Goal: Task Accomplishment & Management: Complete application form

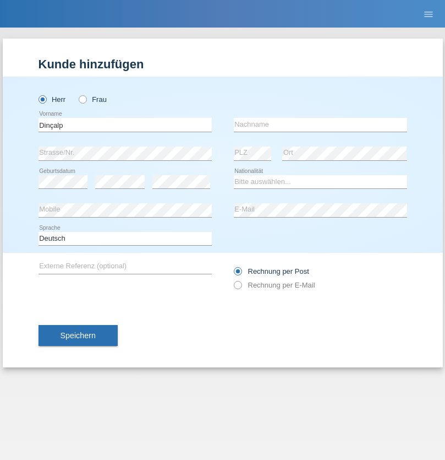
type input "Dinçalp"
click at [320, 124] on input "text" at bounding box center [320, 125] width 173 height 14
type input "Alpay"
select select "TR"
select select "C"
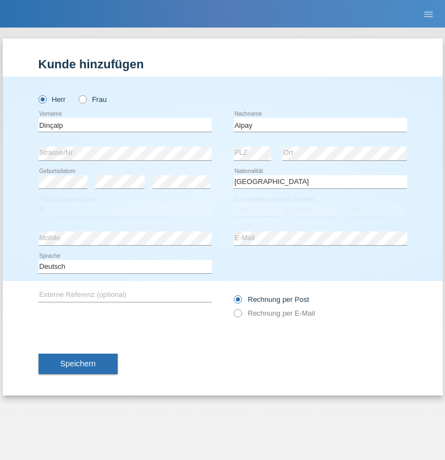
select select "12"
select select "10"
select select "2016"
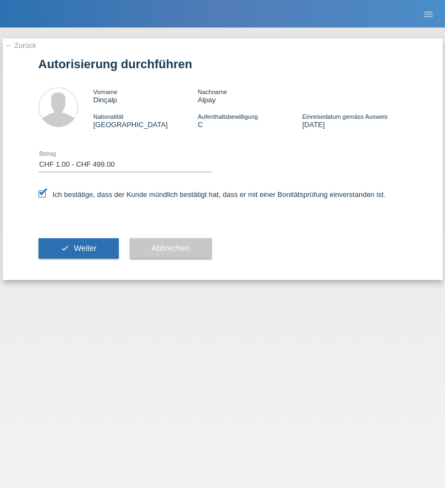
select select "1"
click at [78, 248] on span "Weiter" at bounding box center [85, 248] width 23 height 9
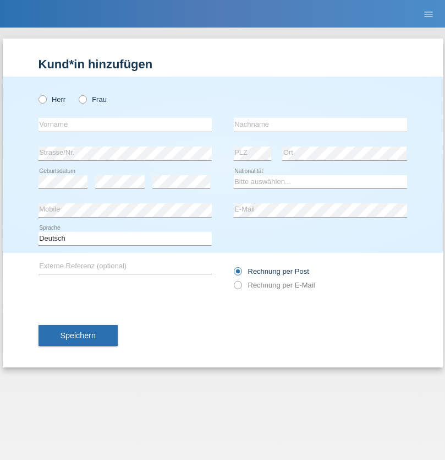
radio input "true"
click at [125, 124] on input "text" at bounding box center [125, 125] width 173 height 14
type input "Ajdin"
click at [320, 124] on input "text" at bounding box center [320, 125] width 173 height 14
type input "Sivac"
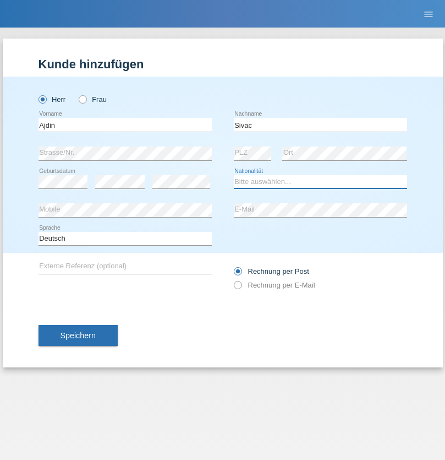
select select "CH"
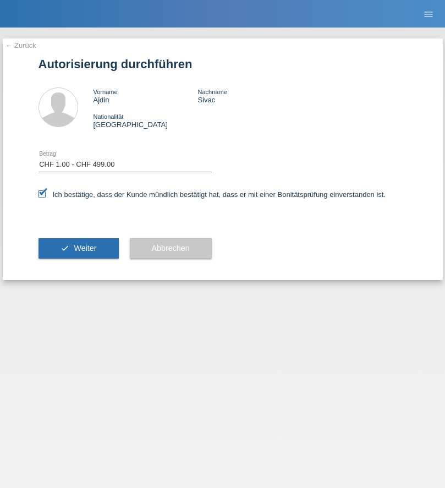
select select "1"
click at [78, 248] on span "Weiter" at bounding box center [85, 248] width 23 height 9
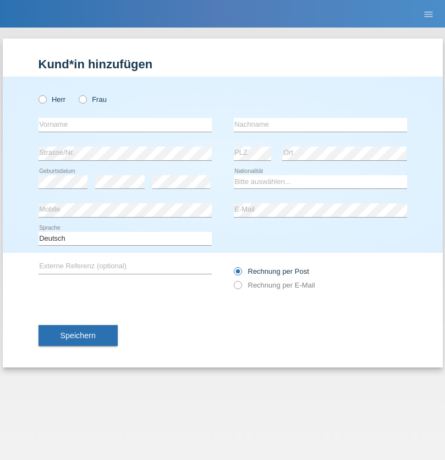
radio input "true"
click at [125, 124] on input "text" at bounding box center [125, 125] width 173 height 14
type input "Ajdin"
click at [320, 124] on input "text" at bounding box center [320, 125] width 173 height 14
type input "Sivac"
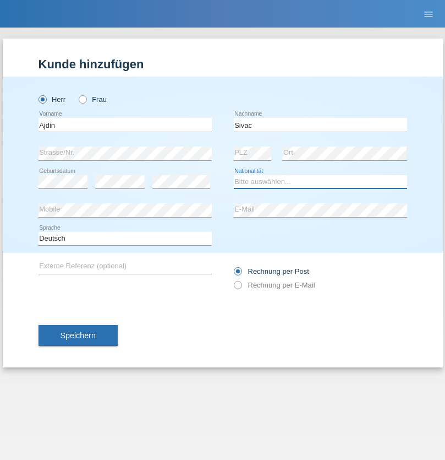
select select "CH"
radio input "true"
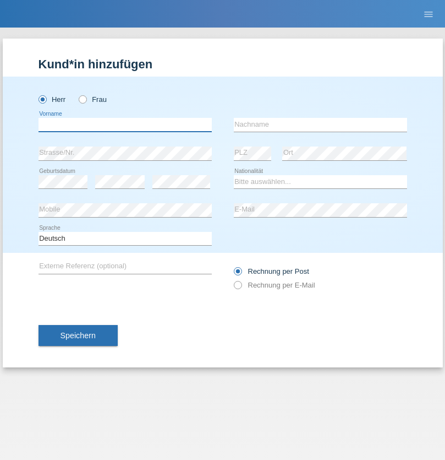
click at [125, 124] on input "text" at bounding box center [125, 125] width 173 height 14
type input "[PERSON_NAME]"
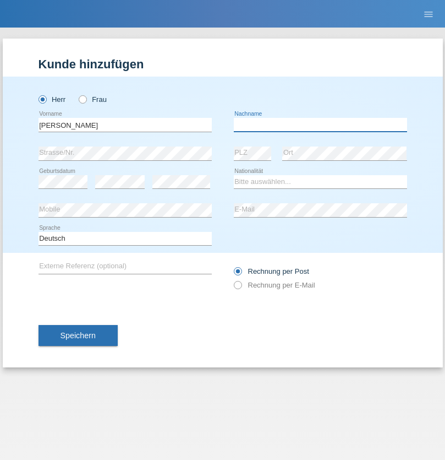
click at [320, 124] on input "text" at bounding box center [320, 125] width 173 height 14
type input "Wieske"
select select "DE"
select select "C"
select select "01"
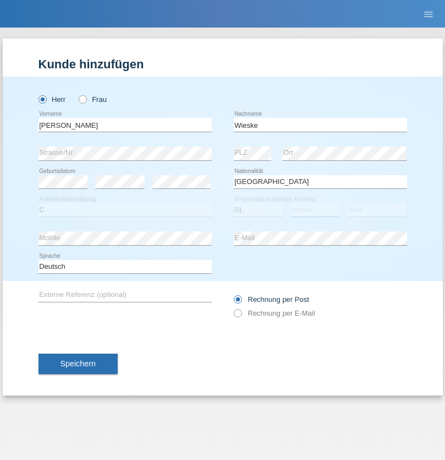
select select "04"
select select "2021"
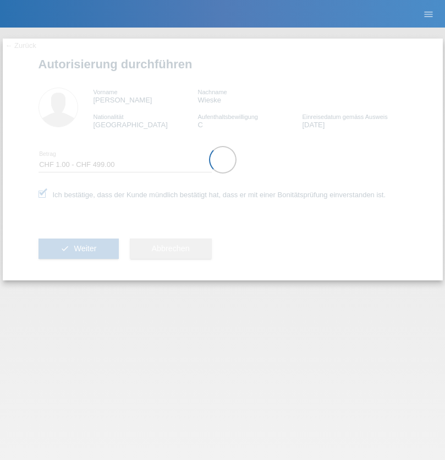
select select "1"
